Goal: Task Accomplishment & Management: Manage account settings

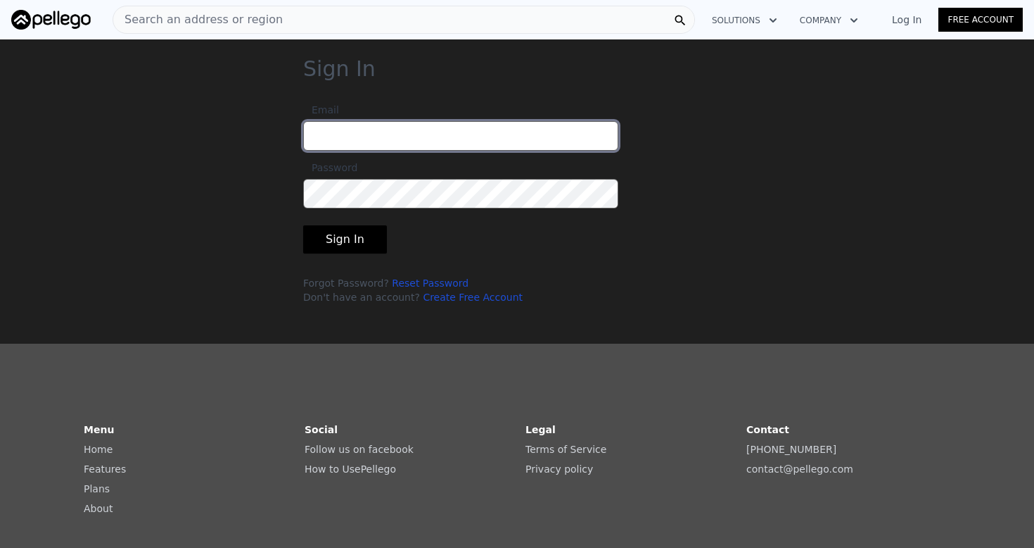
type input "[PERSON_NAME][EMAIL_ADDRESS][DOMAIN_NAME]"
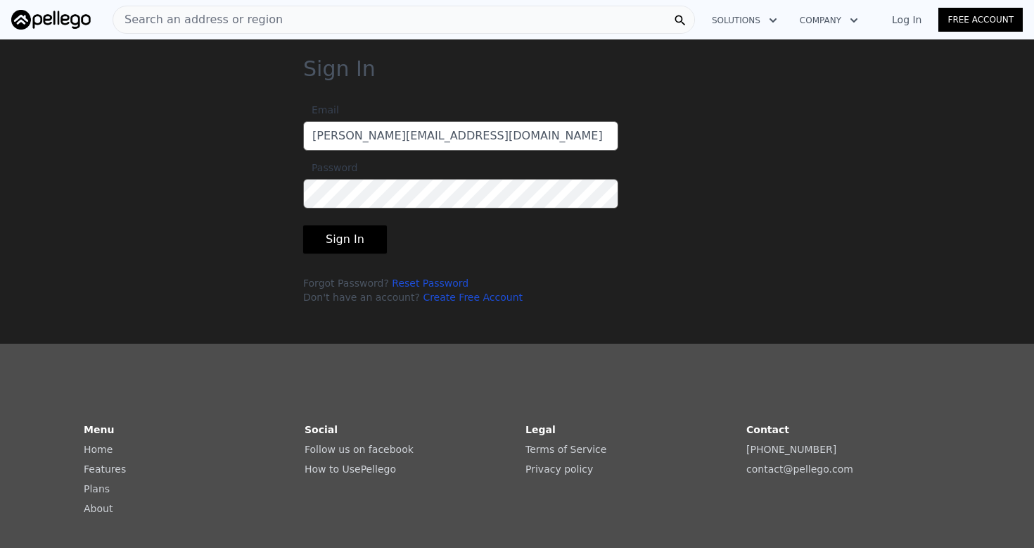
click at [337, 240] on button "Sign In" at bounding box center [345, 239] width 84 height 28
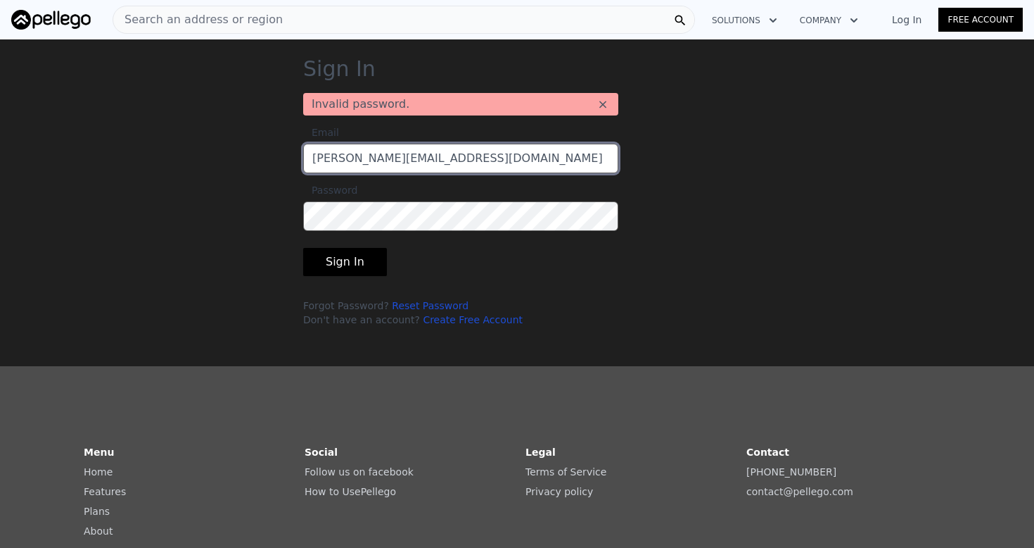
click at [498, 168] on input "[PERSON_NAME][EMAIL_ADDRESS][DOMAIN_NAME]" at bounding box center [460, 159] width 315 height 30
click at [706, 226] on div "Sign In Invalid password. × Email [PERSON_NAME][EMAIL_ADDRESS][DOMAIN_NAME] Pas…" at bounding box center [517, 196] width 473 height 281
click at [428, 300] on link "Reset Password" at bounding box center [430, 305] width 77 height 11
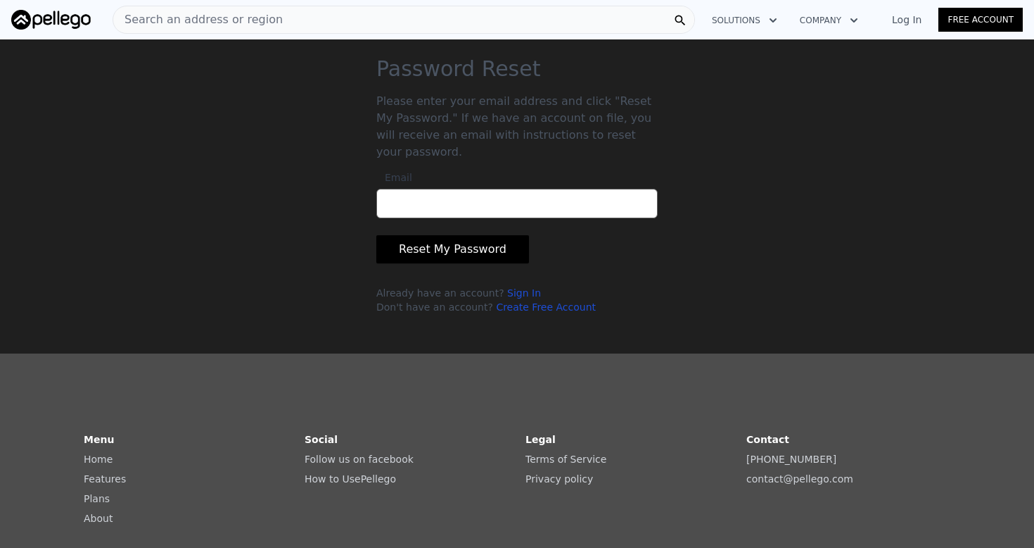
click at [431, 203] on input "Email" at bounding box center [517, 204] width 281 height 30
type input "[PERSON_NAME][EMAIL_ADDRESS][DOMAIN_NAME]"
click at [461, 242] on button "Reset My Password" at bounding box center [453, 249] width 153 height 28
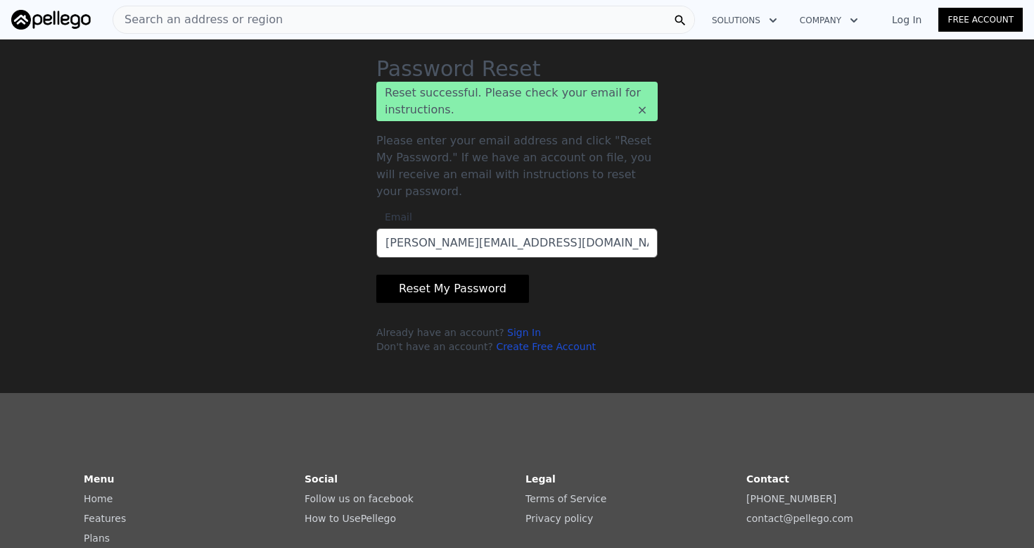
click at [507, 327] on link "Sign In" at bounding box center [524, 332] width 34 height 11
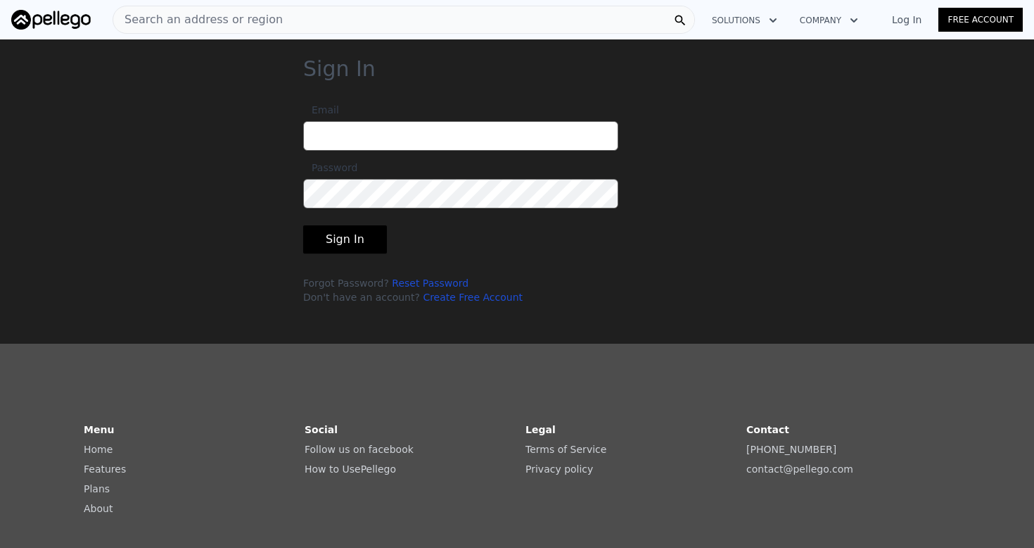
click at [115, 201] on div "Sign In Email Password Sign In Forgot Password? Reset Password Don't have an ac…" at bounding box center [517, 185] width 1034 height 259
